Goal: Navigation & Orientation: Find specific page/section

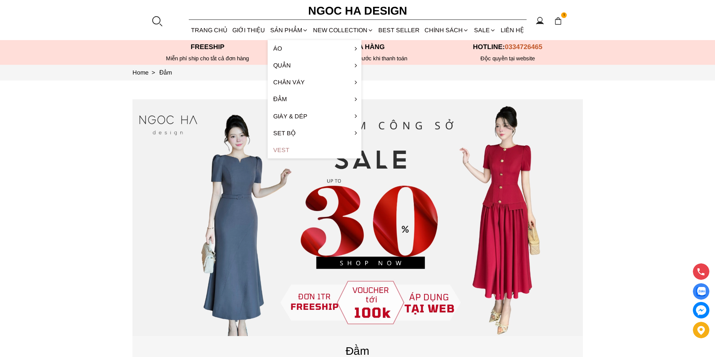
click at [296, 146] on link "Vest" at bounding box center [314, 150] width 94 height 17
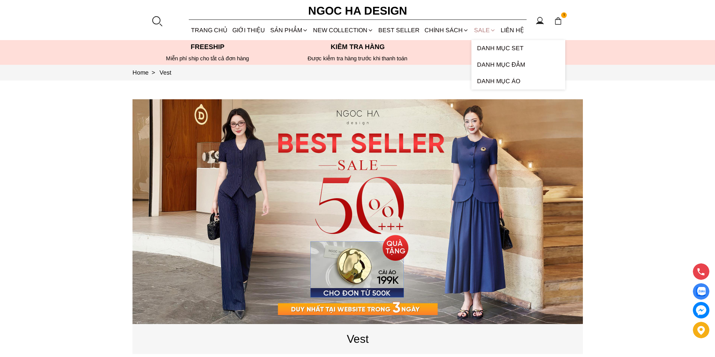
click at [476, 30] on link "SALE" at bounding box center [484, 30] width 27 height 20
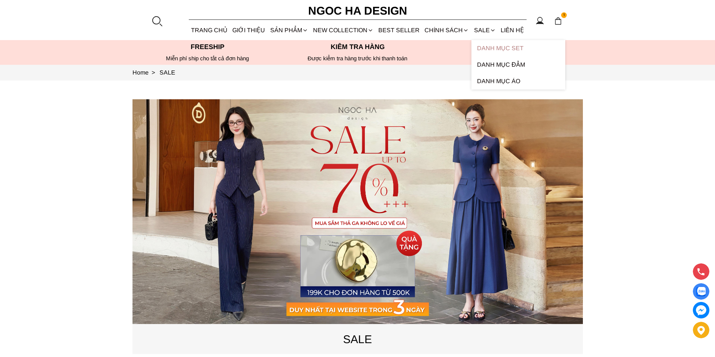
click at [491, 49] on link "Danh Mục Set" at bounding box center [518, 48] width 94 height 17
click at [493, 65] on link "Danh Mục Đầm" at bounding box center [518, 65] width 94 height 17
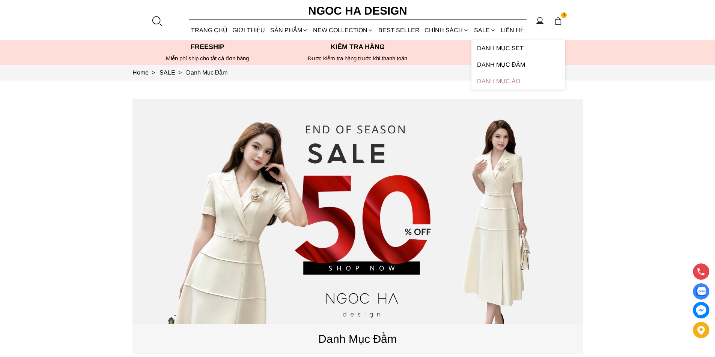
click at [497, 87] on link "Danh Mục Áo" at bounding box center [518, 81] width 94 height 17
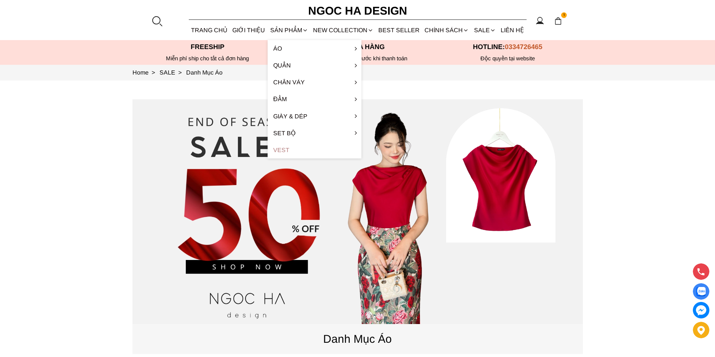
click at [288, 150] on link "Vest" at bounding box center [314, 150] width 94 height 17
